Goal: Find specific page/section

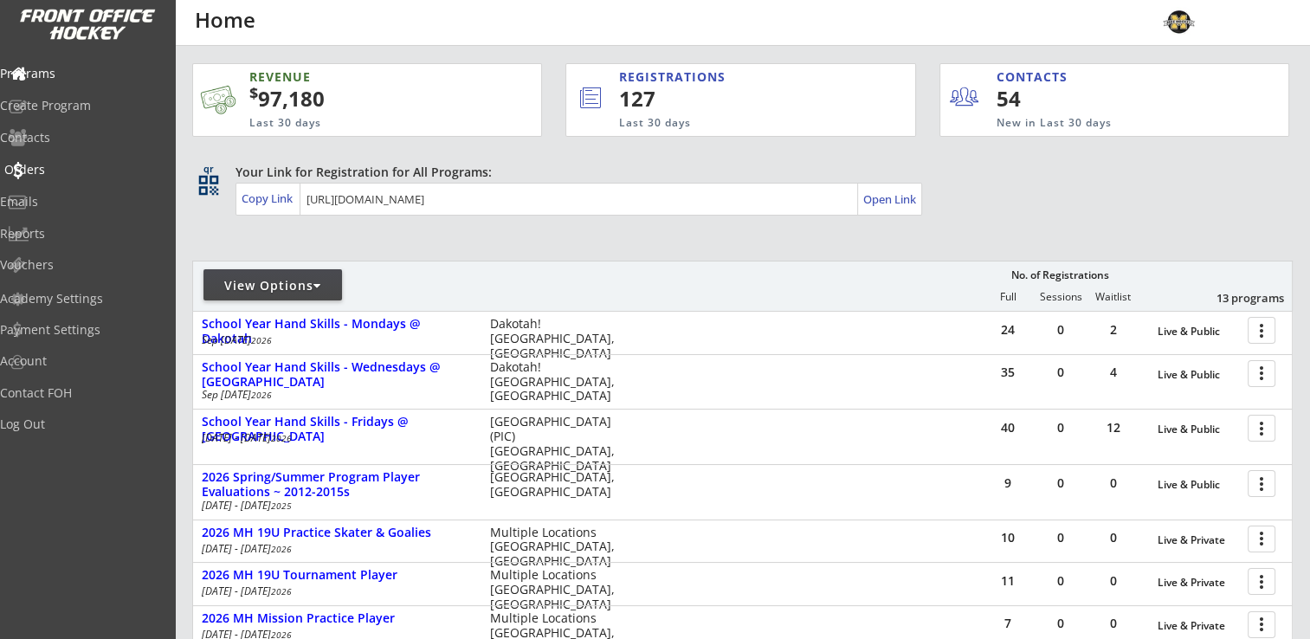
click at [64, 171] on div "Orders" at bounding box center [82, 170] width 156 height 12
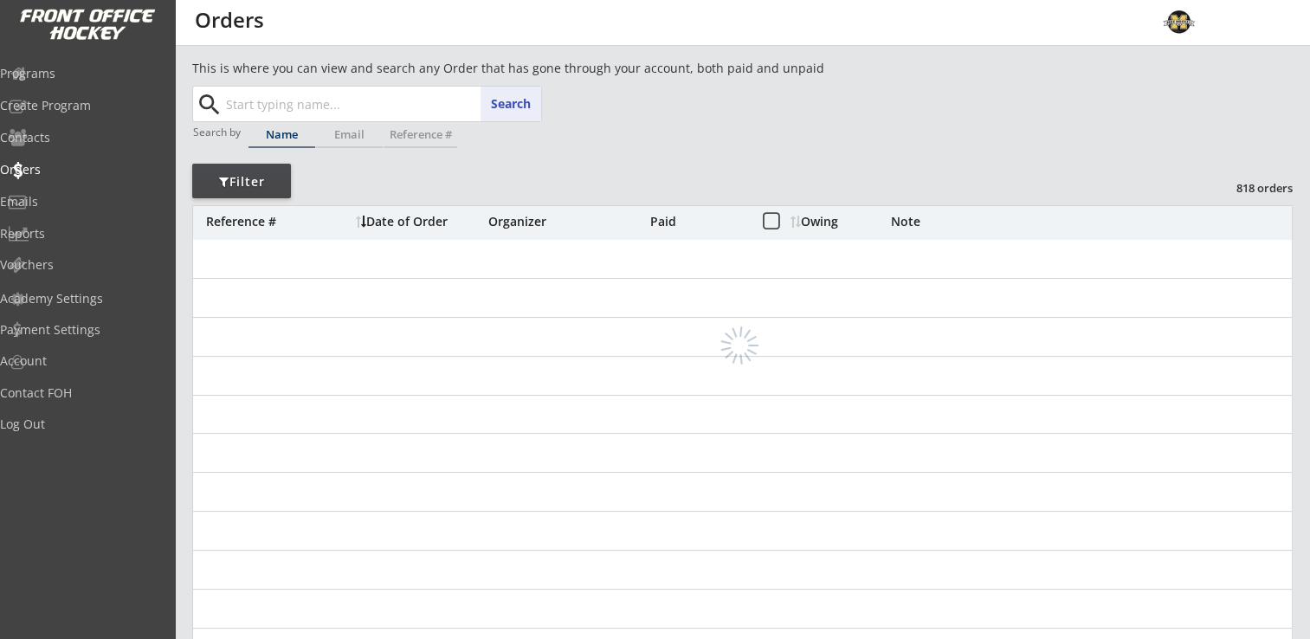
click at [330, 102] on input "text" at bounding box center [382, 104] width 319 height 35
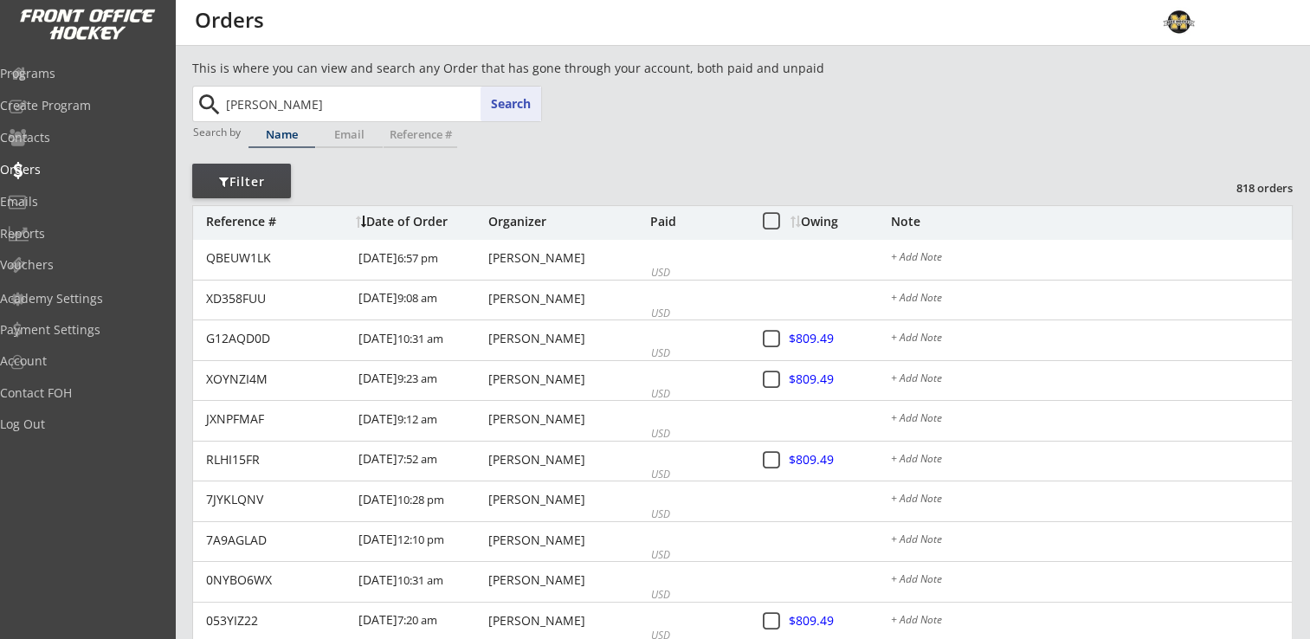
type input "[PERSON_NAME]"
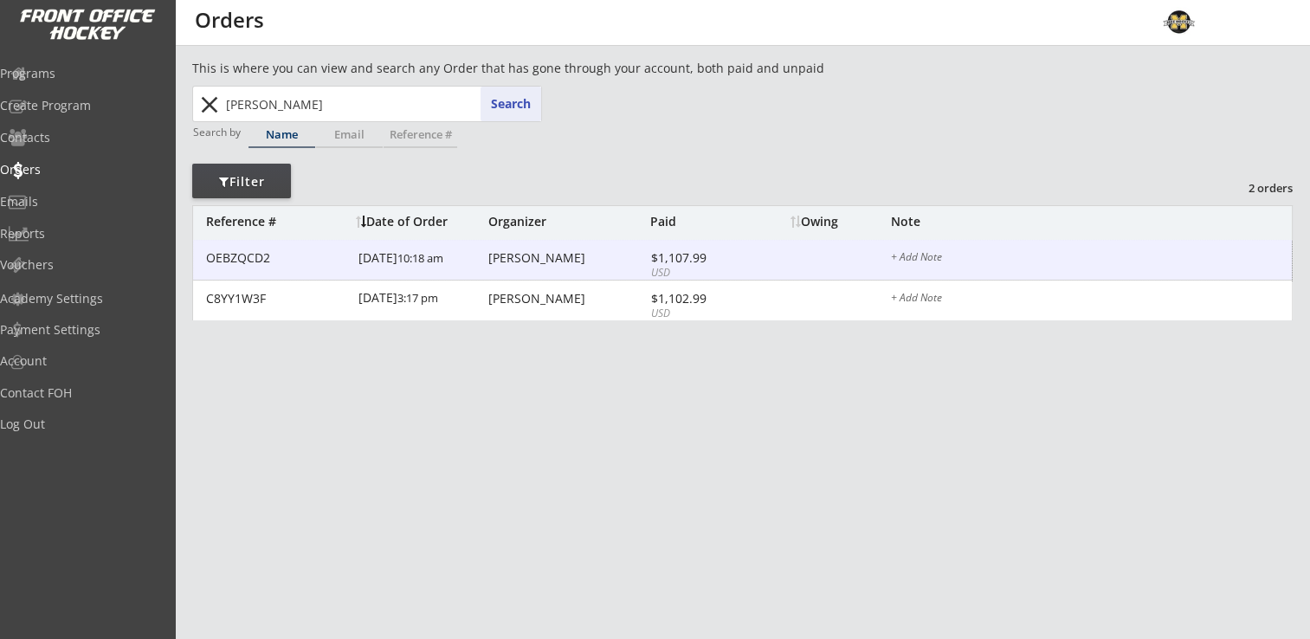
click at [524, 256] on div "[PERSON_NAME]" at bounding box center [567, 258] width 158 height 12
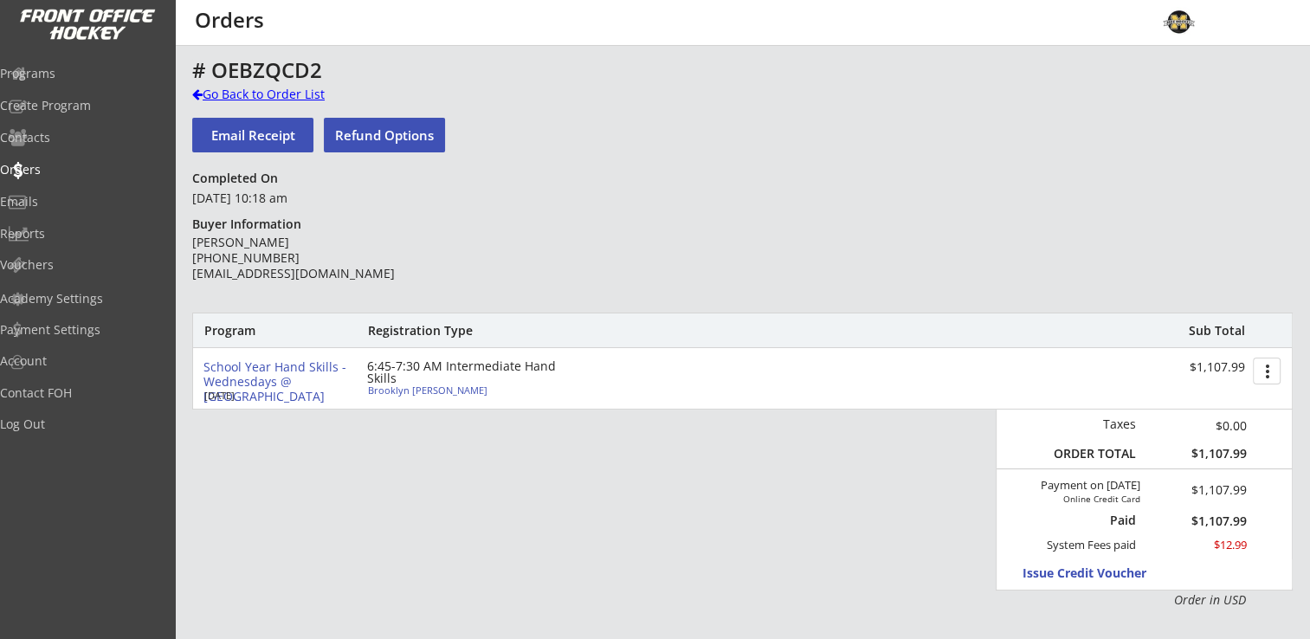
click at [258, 92] on div "Go Back to Order List" at bounding box center [281, 94] width 178 height 17
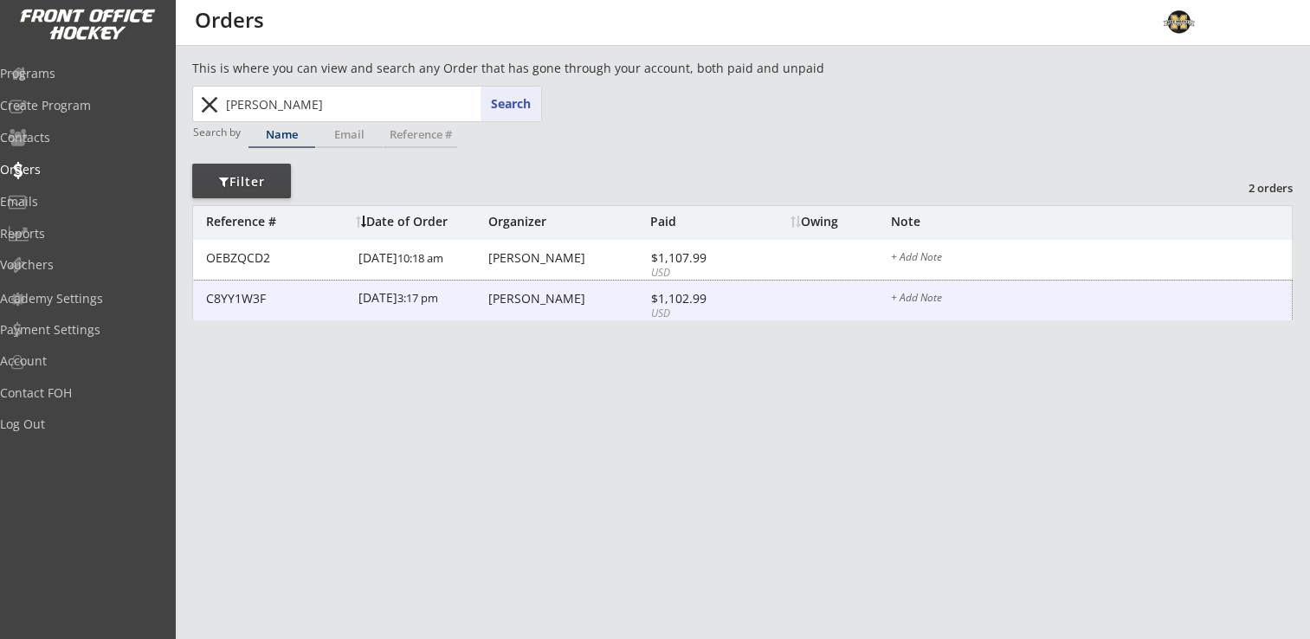
click at [527, 303] on div "[PERSON_NAME]" at bounding box center [567, 299] width 158 height 12
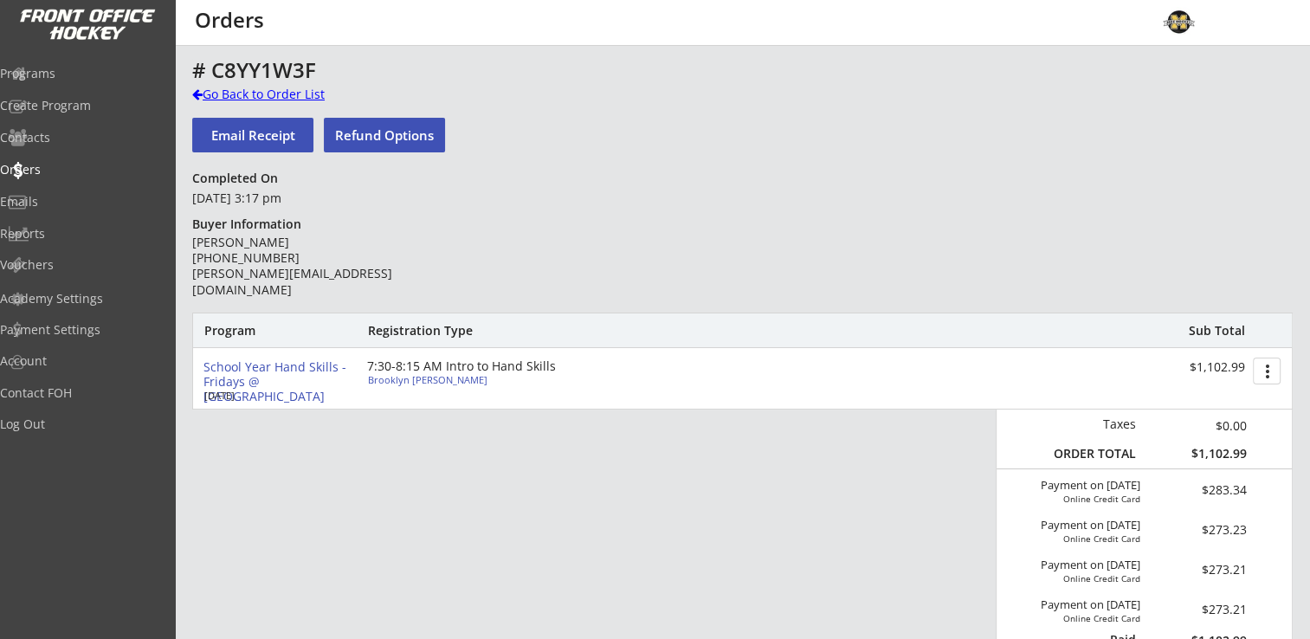
click at [215, 94] on div "Go Back to Order List" at bounding box center [281, 94] width 178 height 17
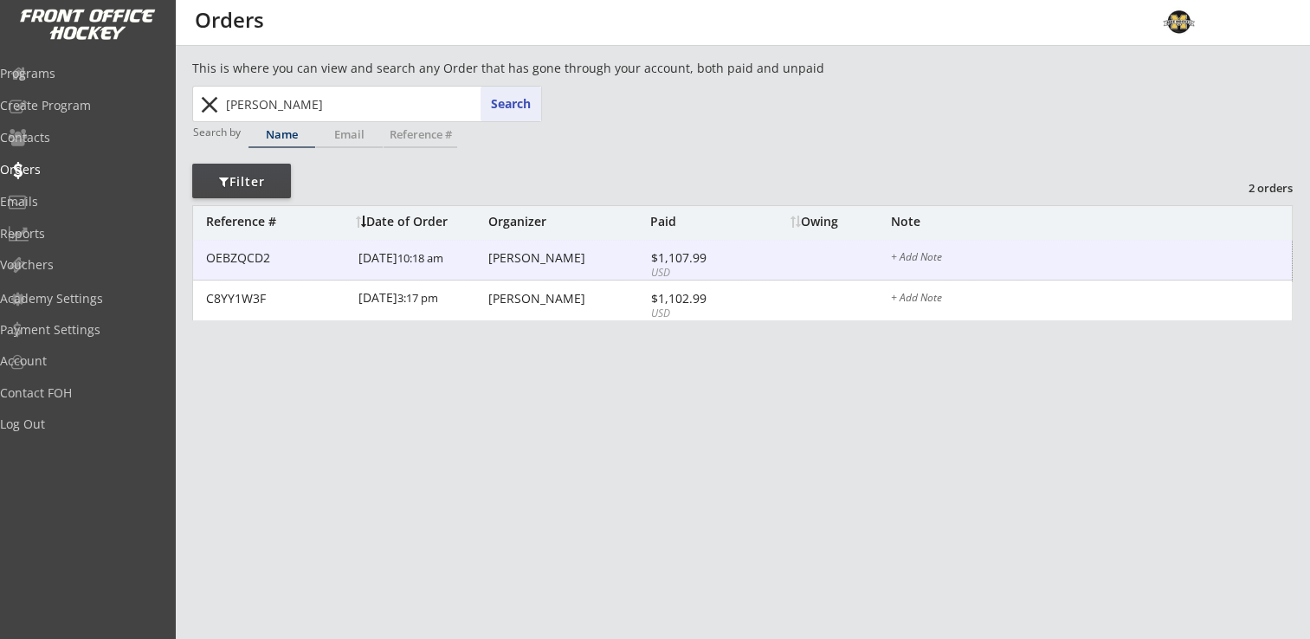
click at [529, 262] on div "[PERSON_NAME]" at bounding box center [567, 258] width 158 height 12
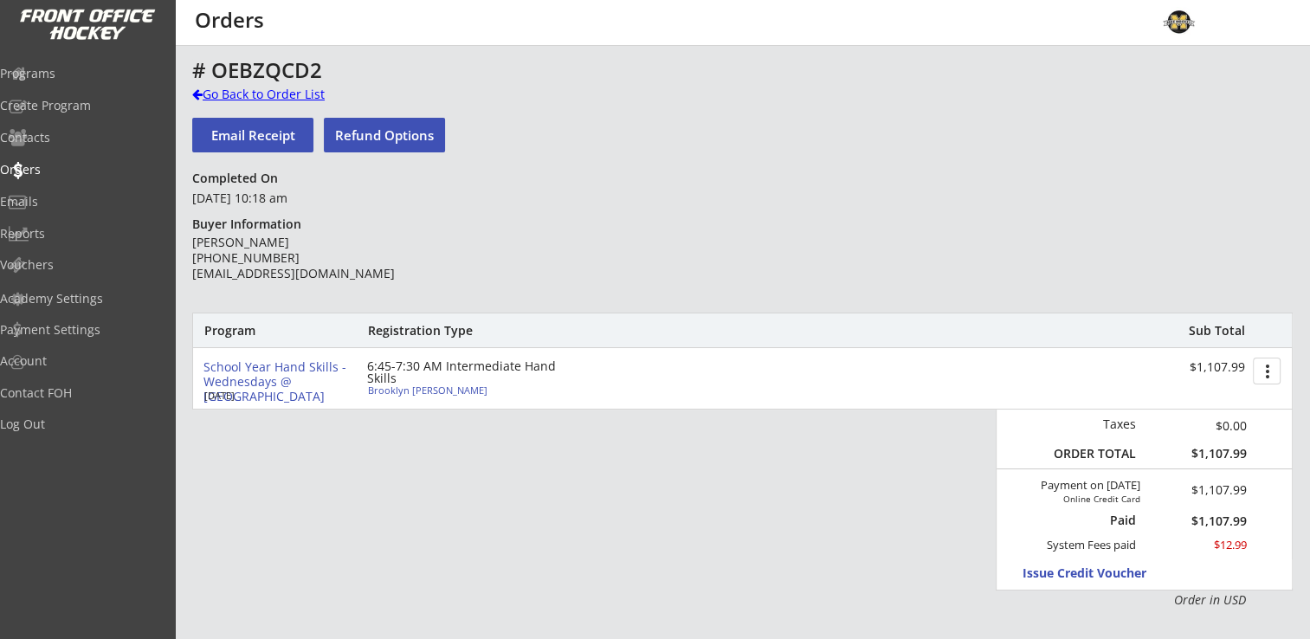
click at [248, 95] on div "Go Back to Order List" at bounding box center [281, 94] width 178 height 17
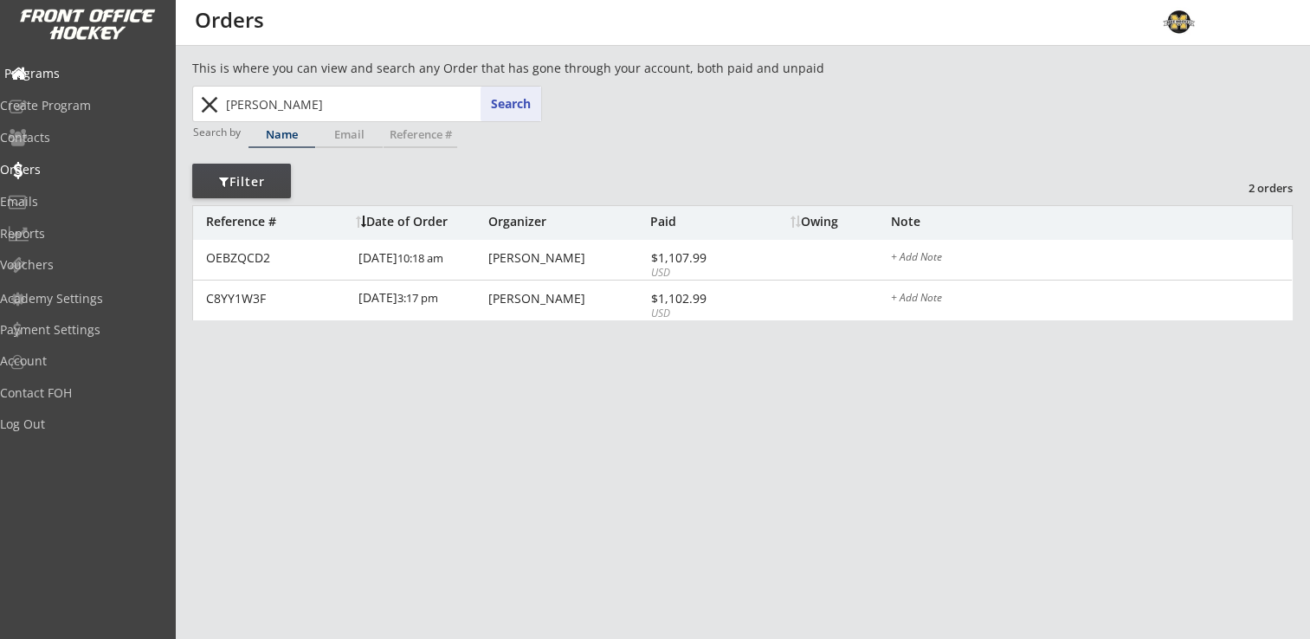
click at [77, 72] on div "Programs" at bounding box center [82, 74] width 156 height 12
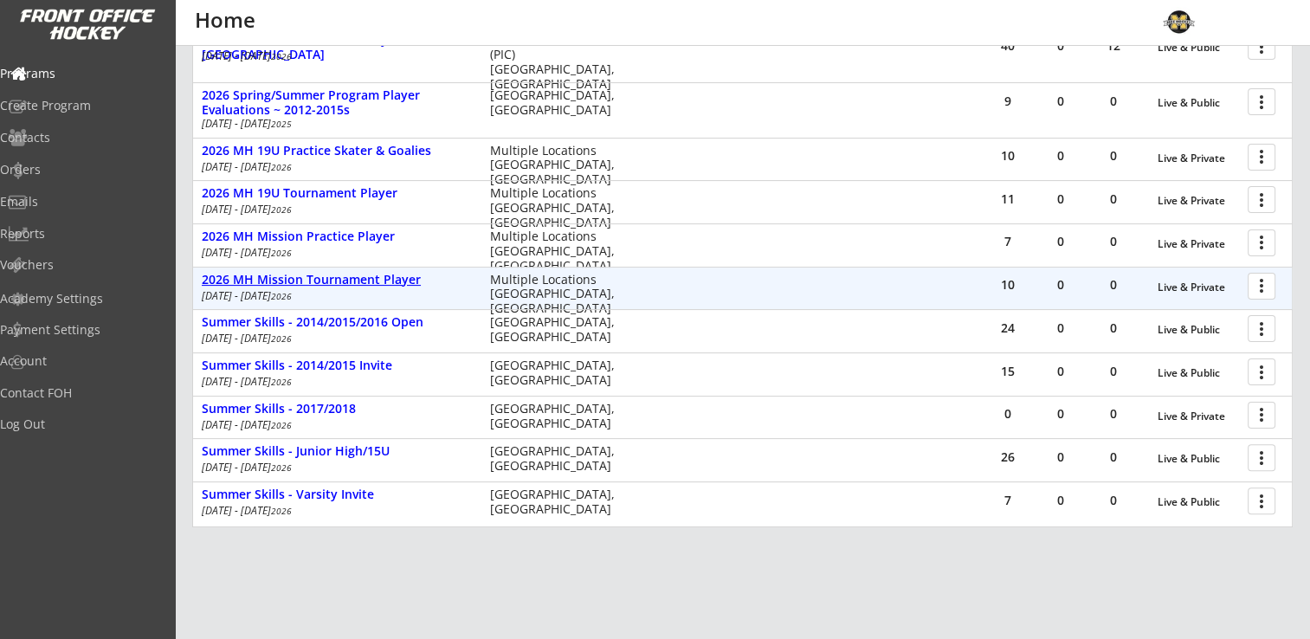
scroll to position [295, 0]
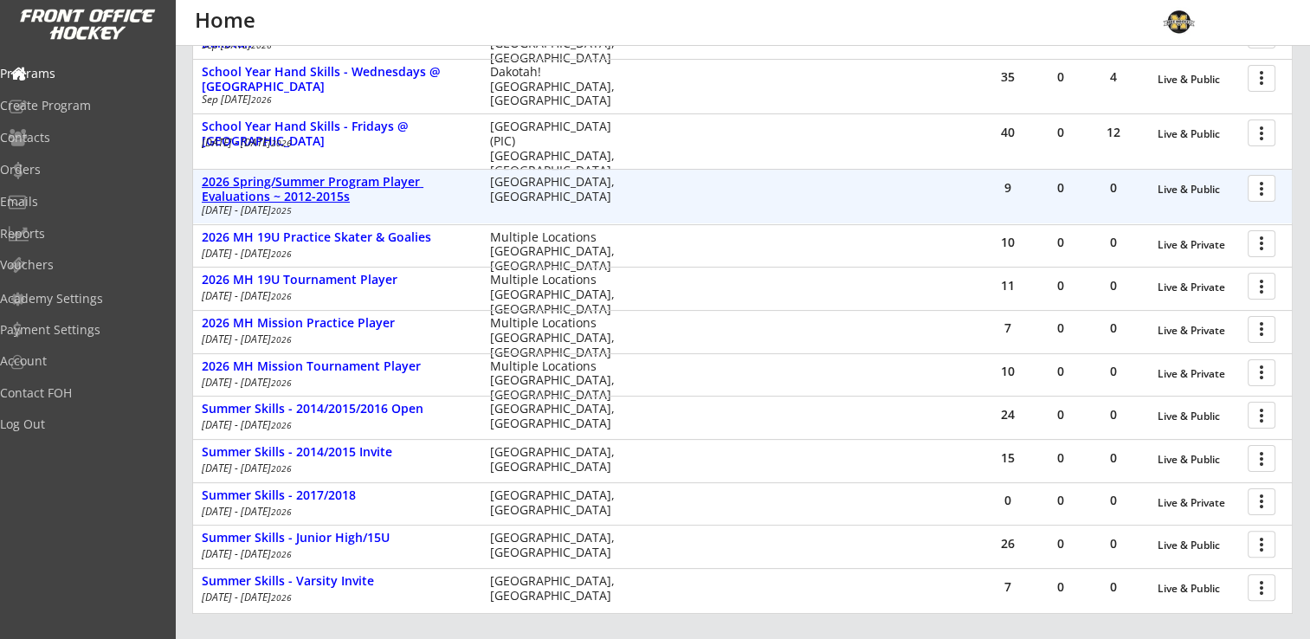
click at [348, 183] on div "2026 Spring/Summer Program Player Evaluations ~ 2012-2015s" at bounding box center [337, 189] width 270 height 29
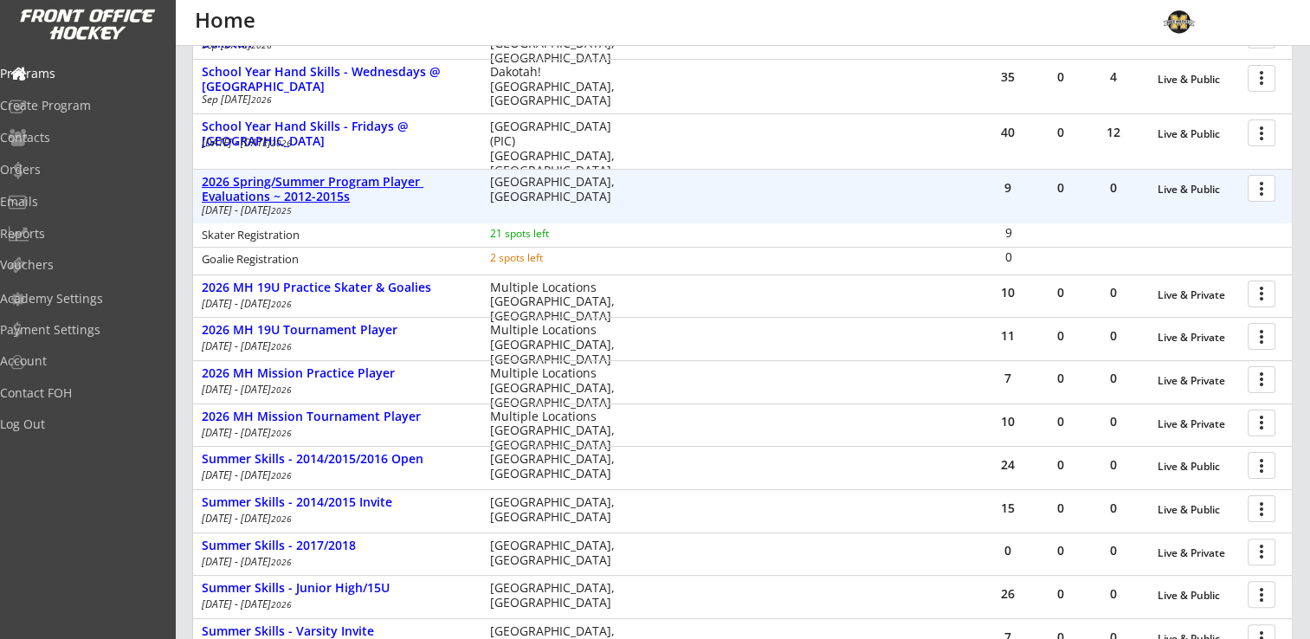
click at [329, 186] on div "2026 Spring/Summer Program Player Evaluations ~ 2012-2015s" at bounding box center [337, 189] width 270 height 29
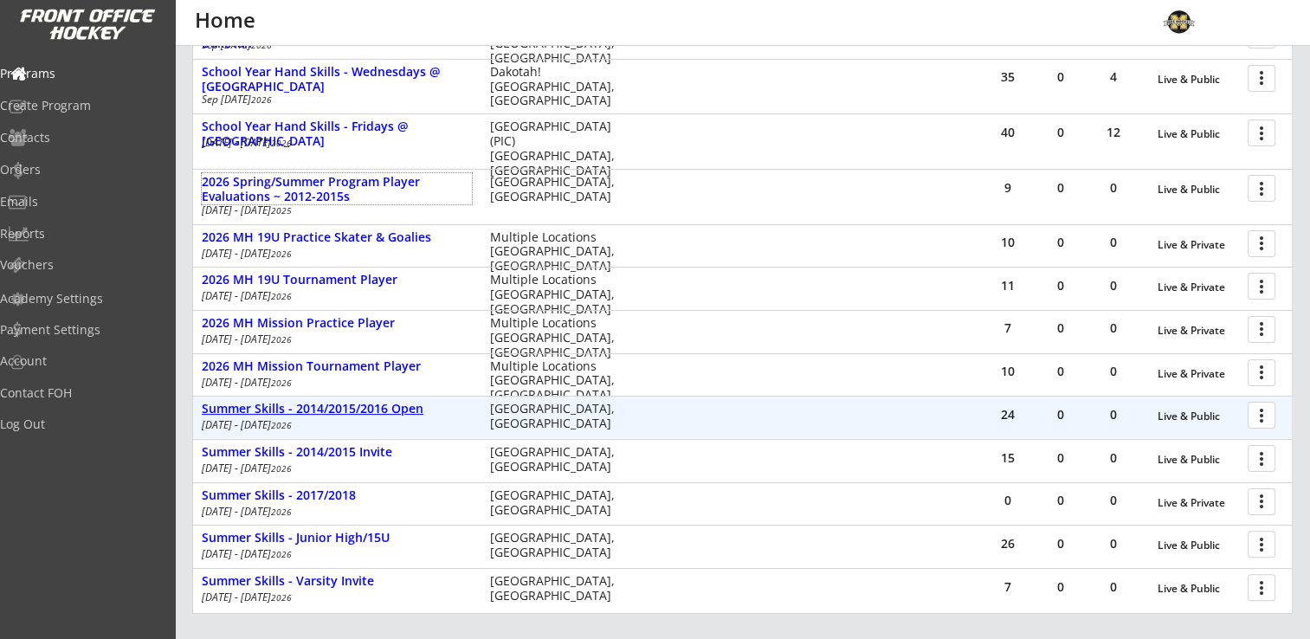
scroll to position [382, 0]
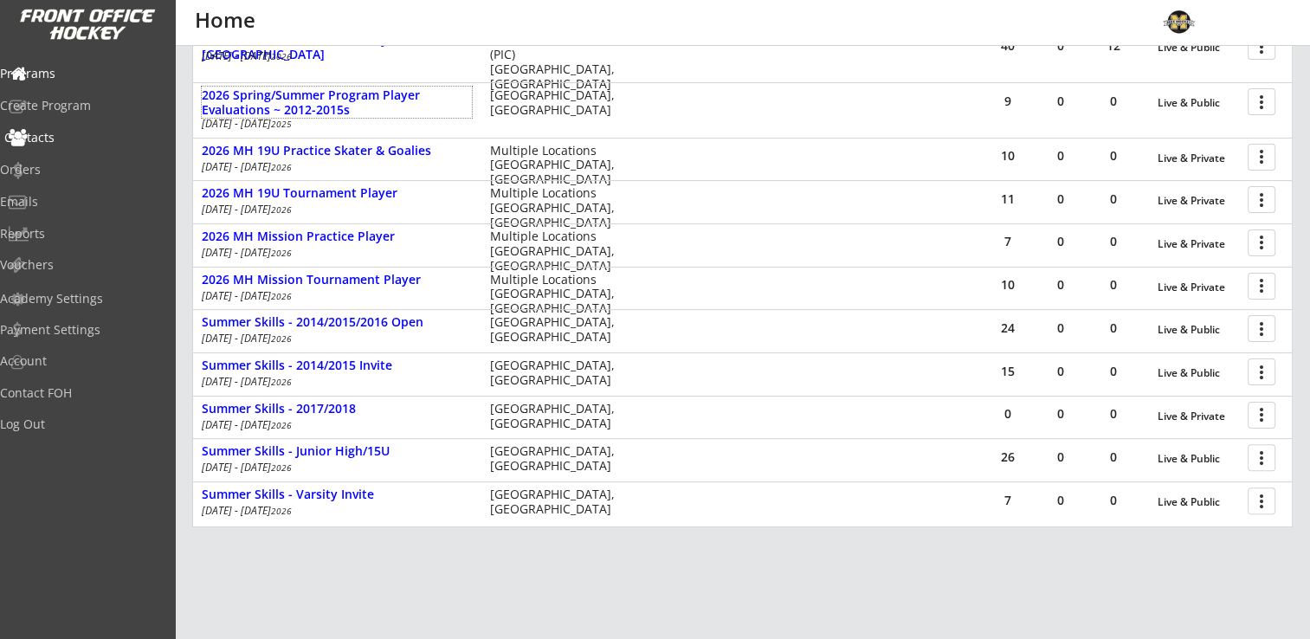
click at [70, 133] on div "Contacts" at bounding box center [82, 138] width 156 height 12
select select ""Players""
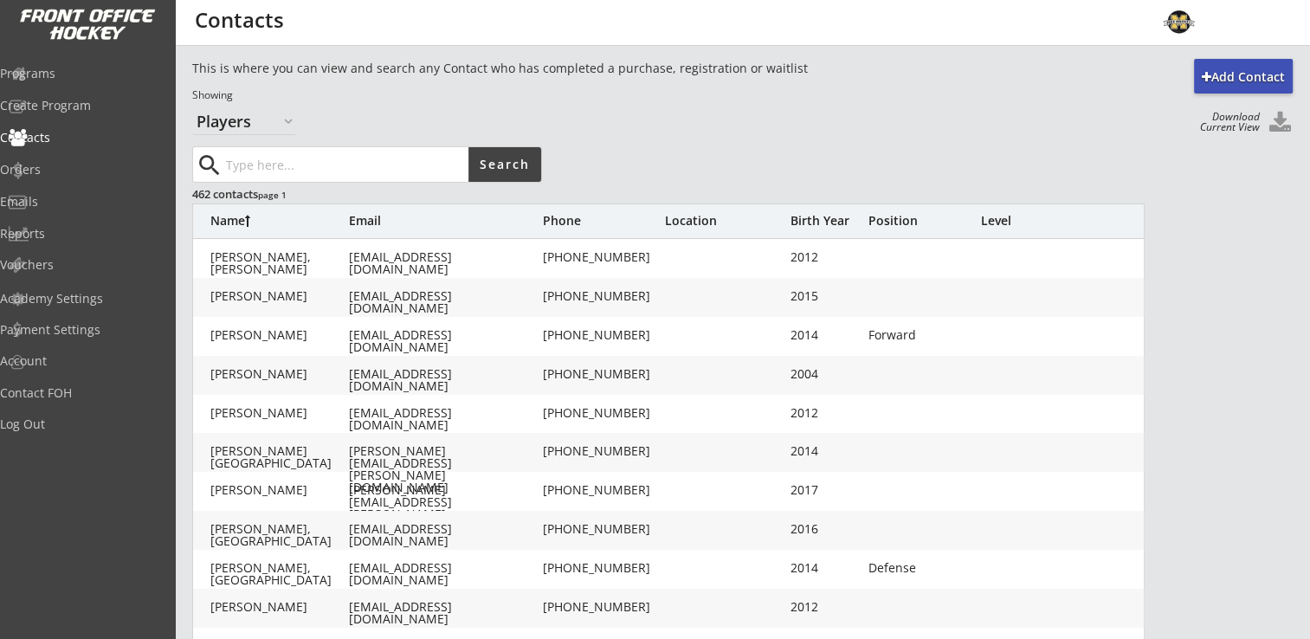
click at [246, 161] on input "input" at bounding box center [346, 164] width 246 height 35
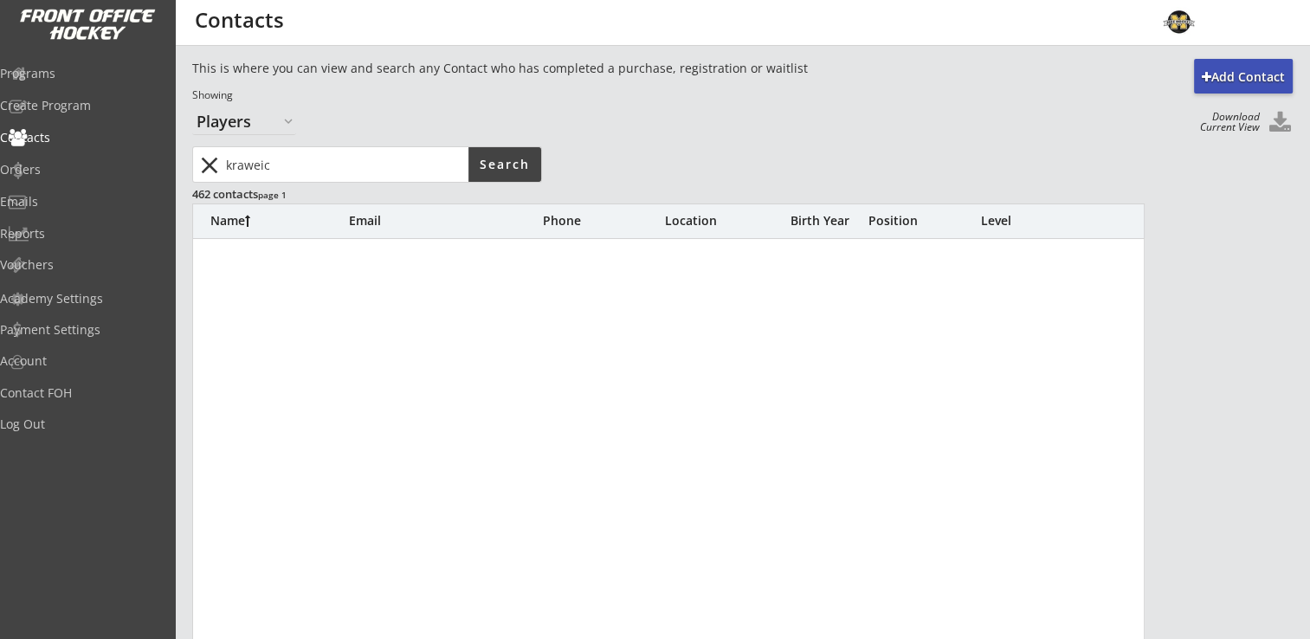
click at [305, 170] on input "input" at bounding box center [346, 164] width 246 height 35
type input "k"
type input "kielia"
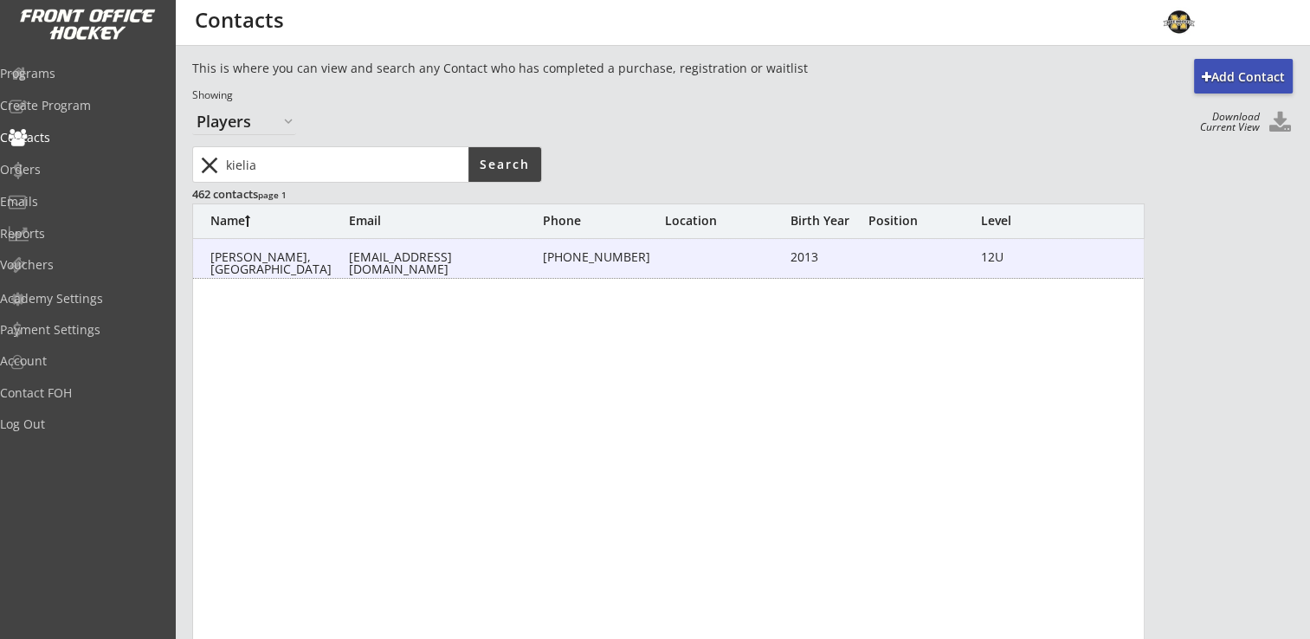
click at [243, 257] on div "[PERSON_NAME], [GEOGRAPHIC_DATA]" at bounding box center [279, 263] width 139 height 24
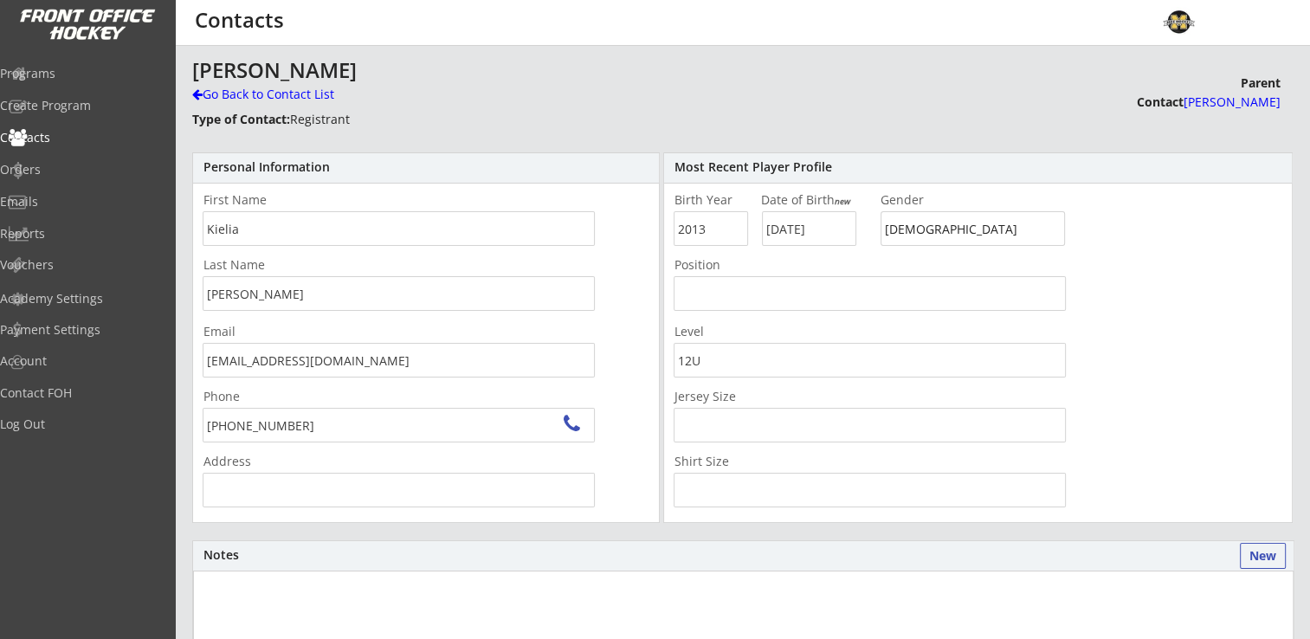
type input "[STREET_ADDRESS]"
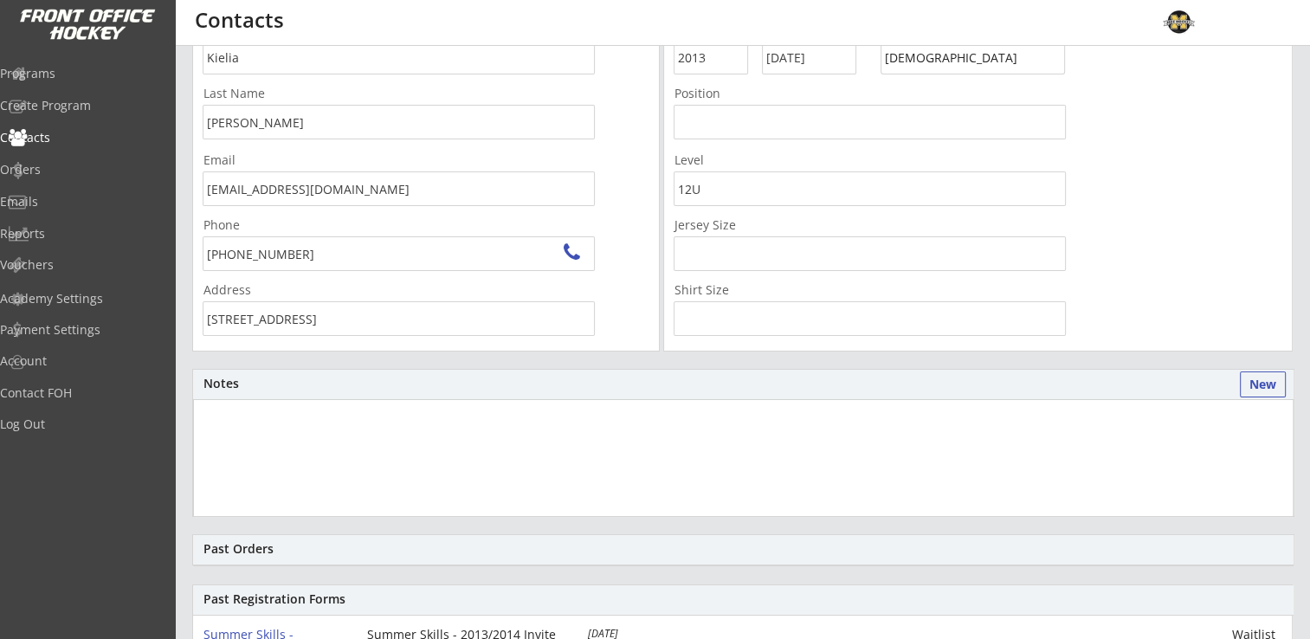
scroll to position [173, 0]
click at [80, 77] on div "Programs" at bounding box center [82, 74] width 156 height 12
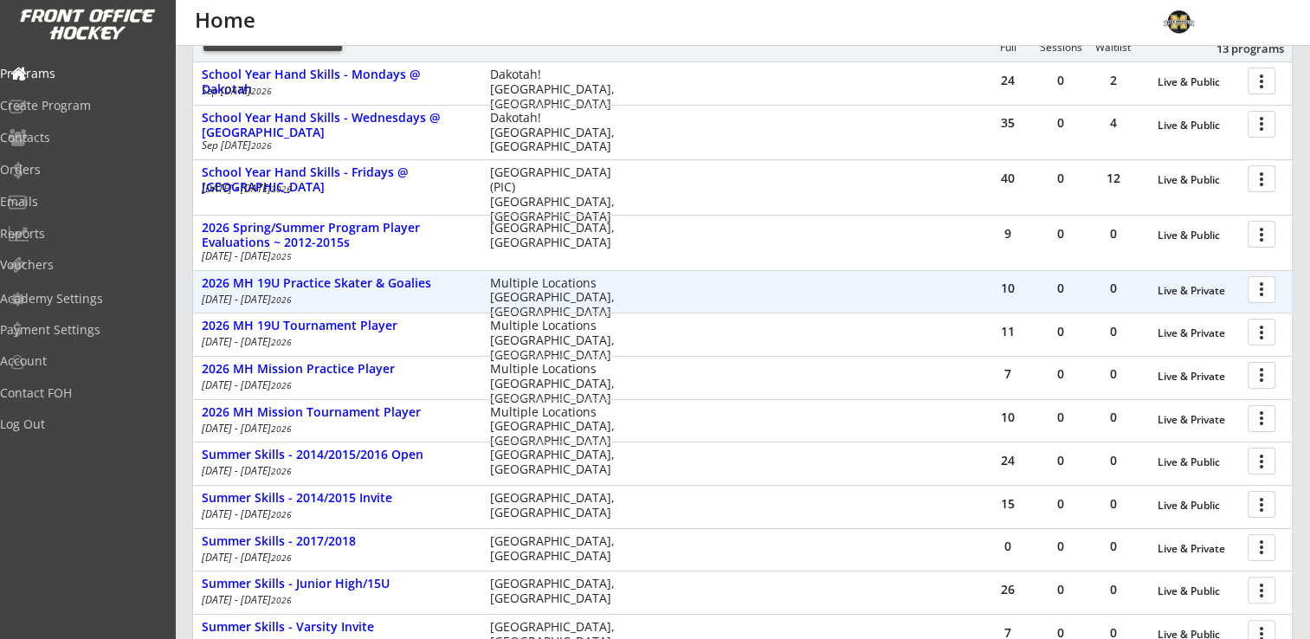
scroll to position [260, 0]
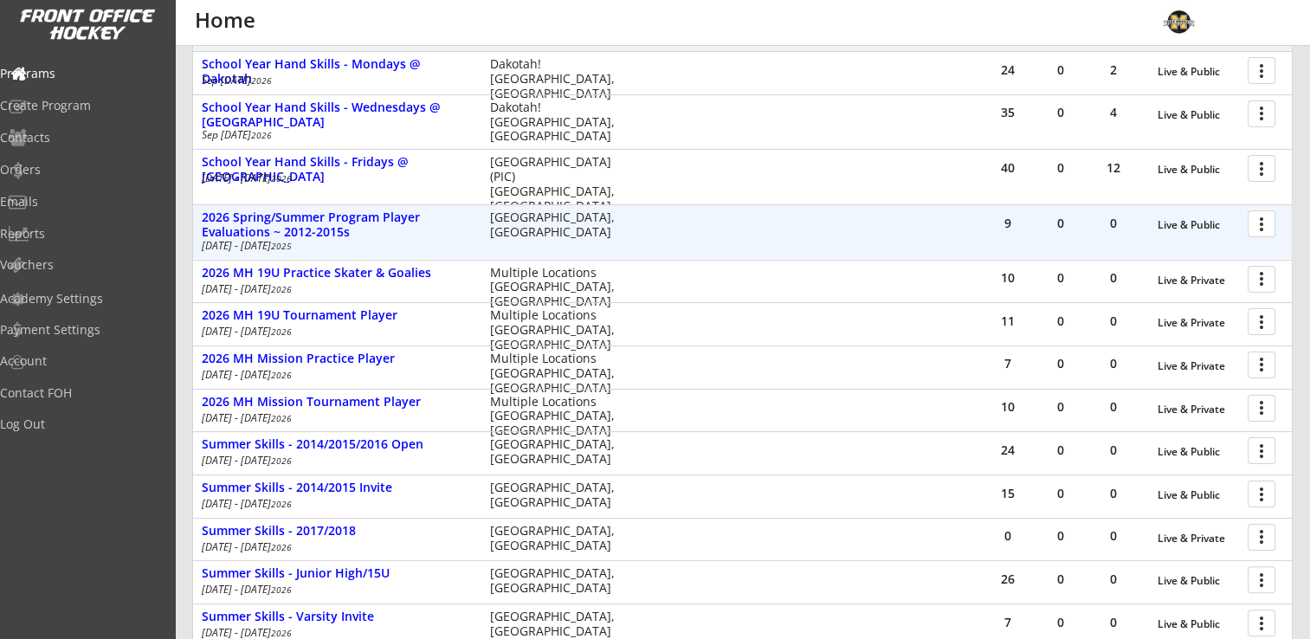
click at [1266, 223] on div at bounding box center [1265, 223] width 30 height 30
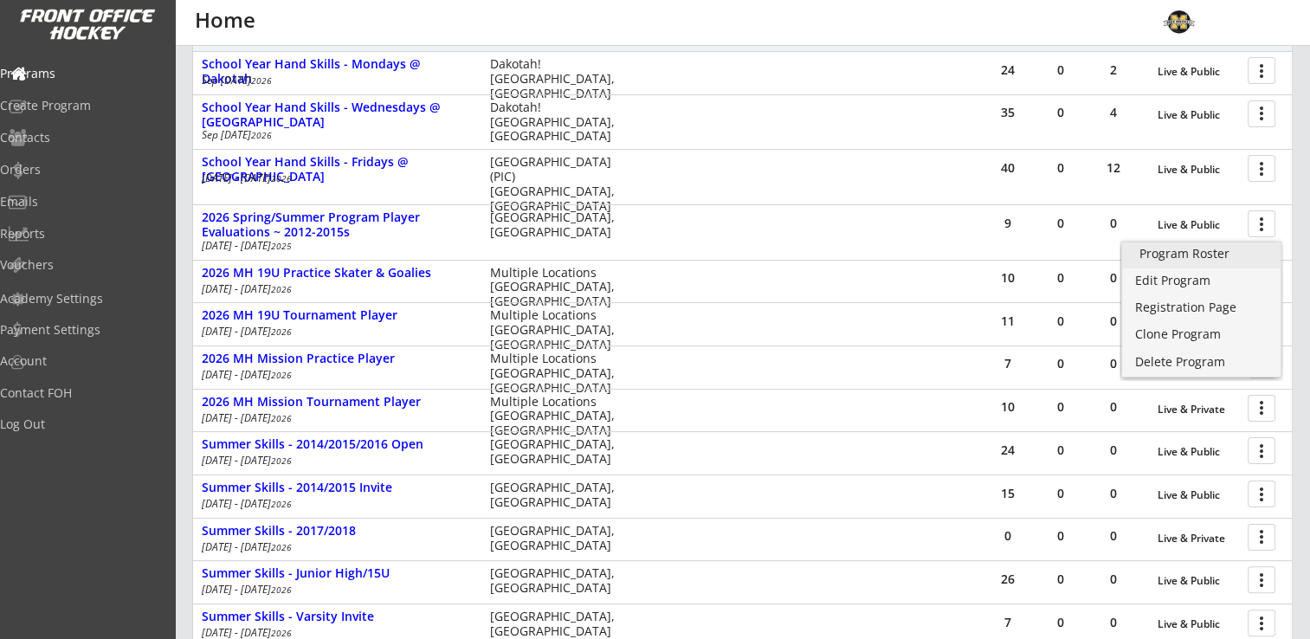
click at [1226, 260] on div "Program Roster" at bounding box center [1202, 254] width 124 height 12
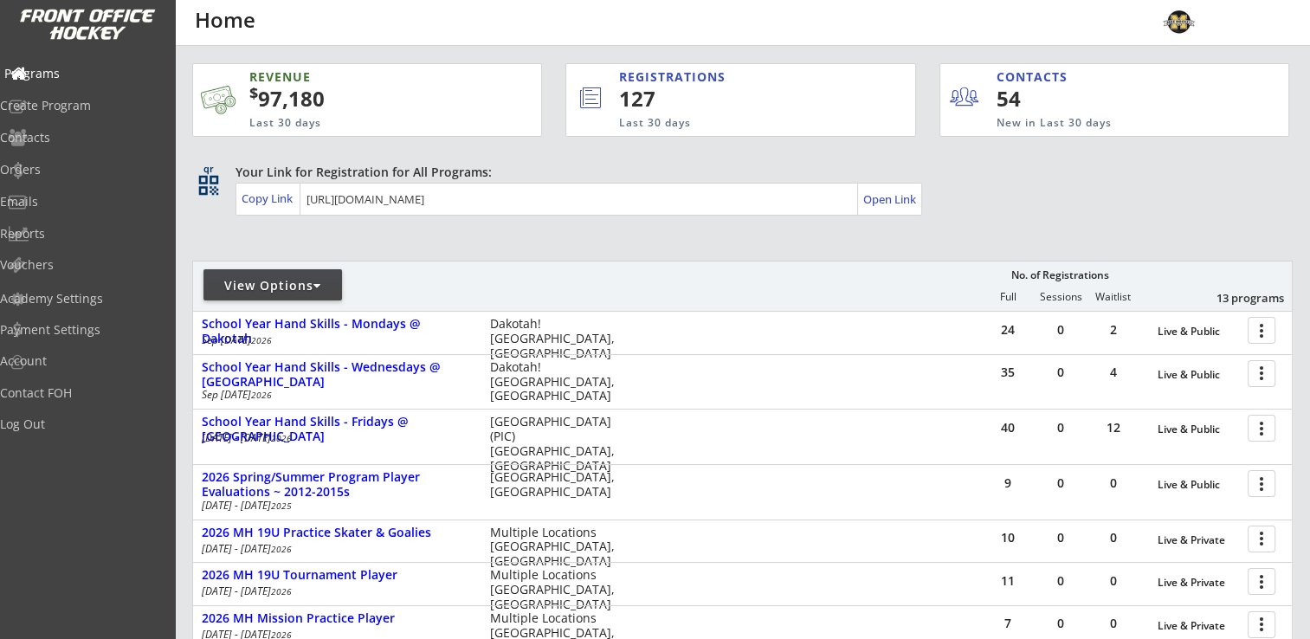
click at [73, 69] on div "Programs" at bounding box center [82, 74] width 156 height 12
